Goal: Download file/media

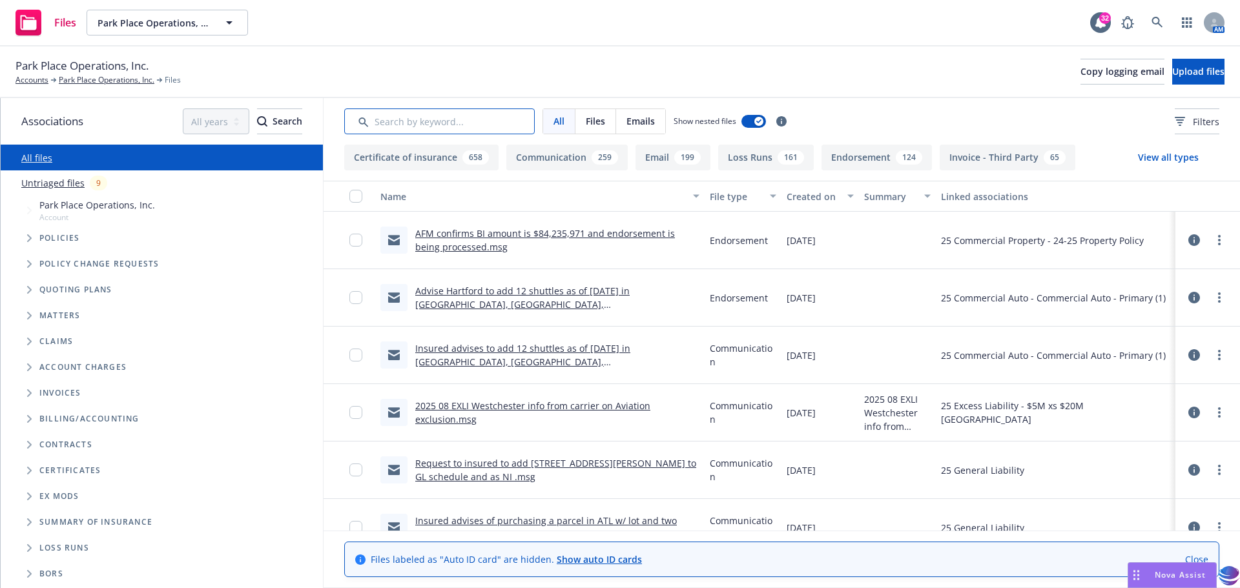
click at [399, 118] on input "Search by keyword..." at bounding box center [439, 122] width 191 height 26
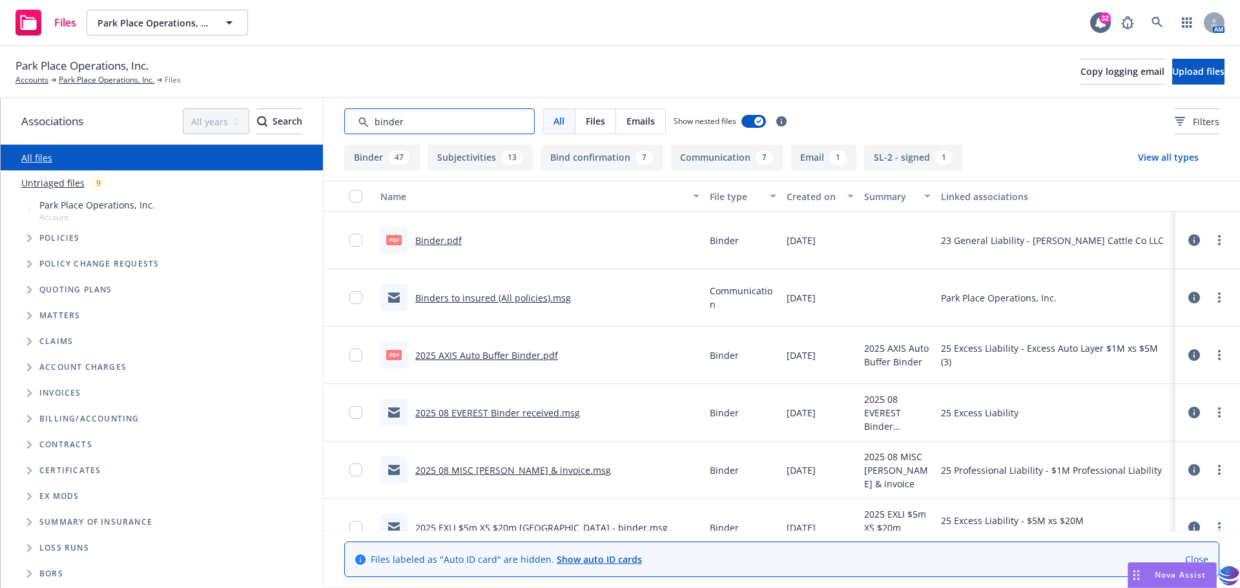
type input "binder"
click at [444, 300] on link "Binders to insured (All policies).msg" at bounding box center [493, 298] width 156 height 12
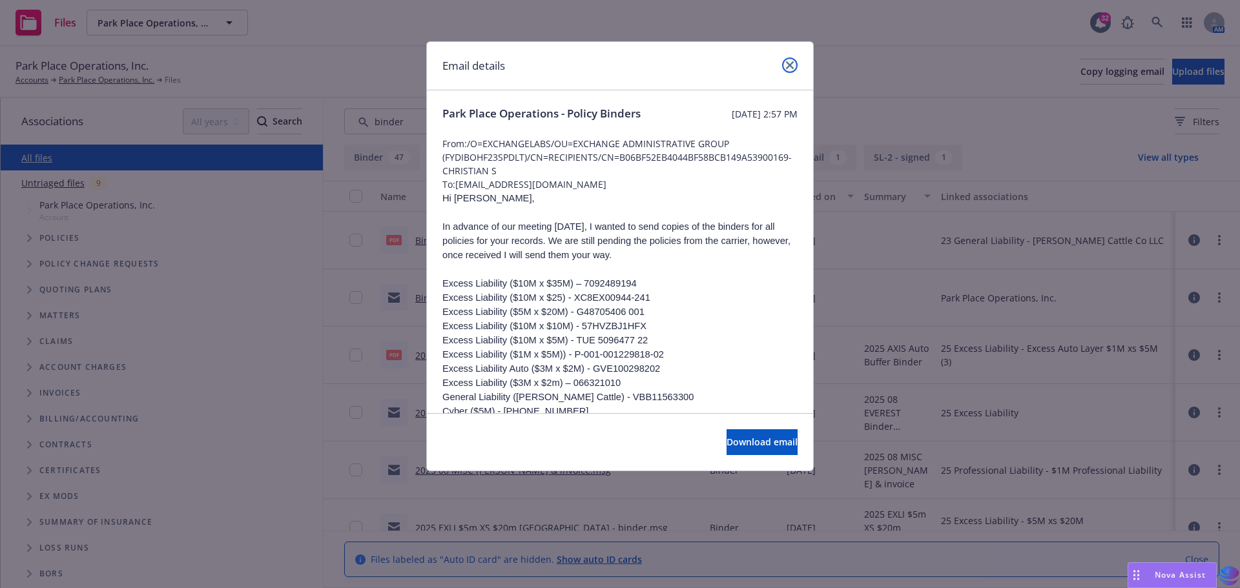
click at [789, 61] on link "close" at bounding box center [790, 65] width 16 height 16
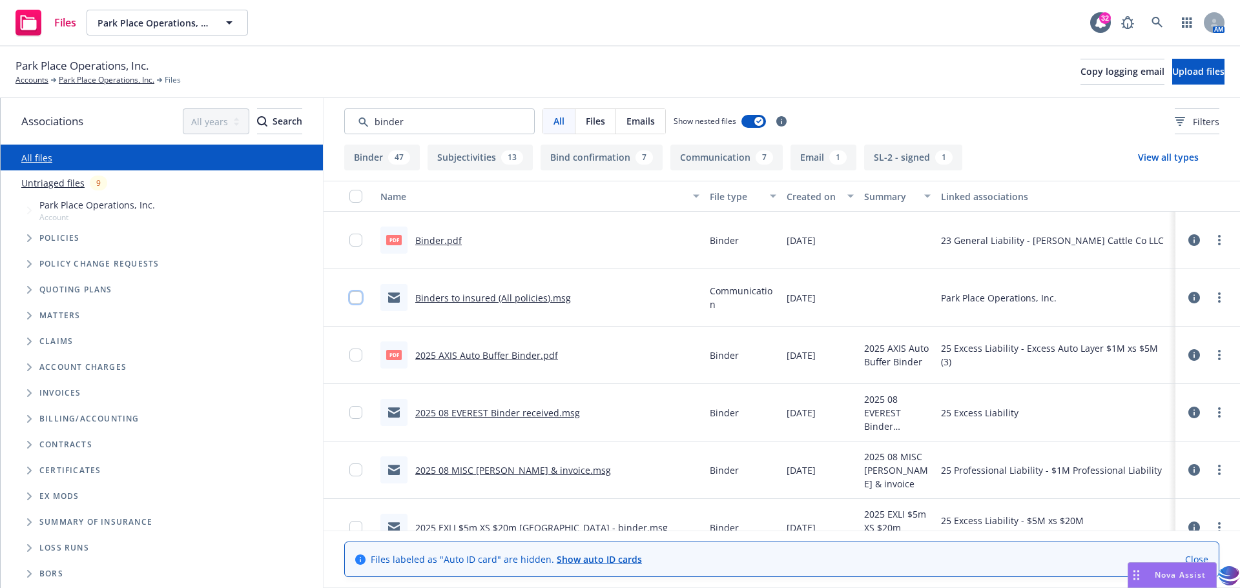
click at [360, 296] on input "checkbox" at bounding box center [355, 297] width 13 height 13
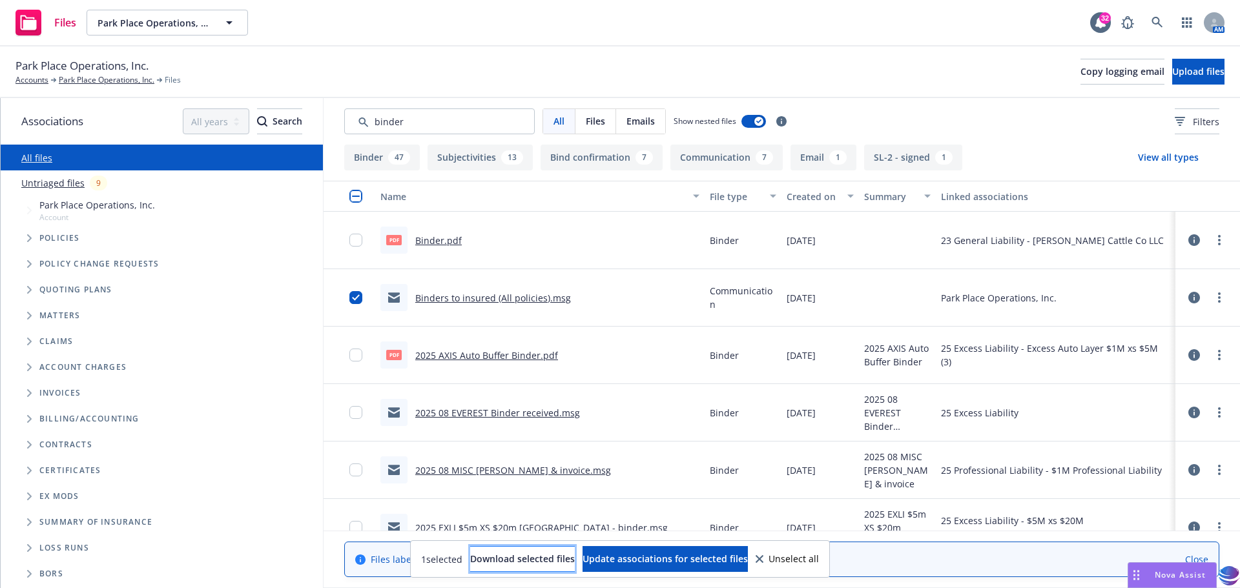
click at [504, 557] on span "Download selected files" at bounding box center [522, 559] width 105 height 12
click at [88, 79] on link "Park Place Operations, Inc." at bounding box center [107, 80] width 96 height 12
